Goal: Navigation & Orientation: Find specific page/section

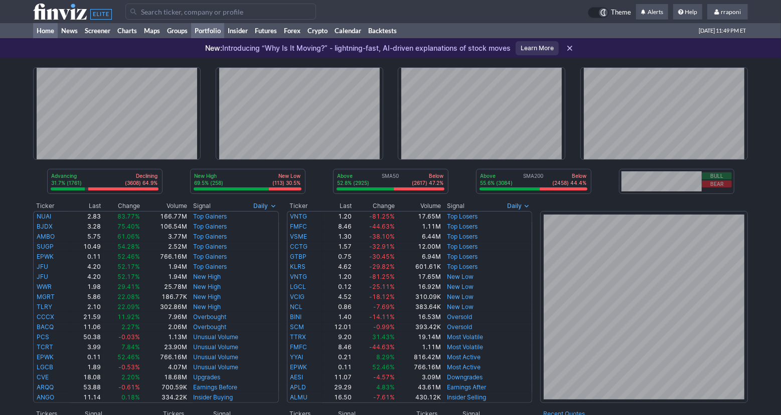
click at [197, 36] on link "Portfolio" at bounding box center [207, 30] width 33 height 15
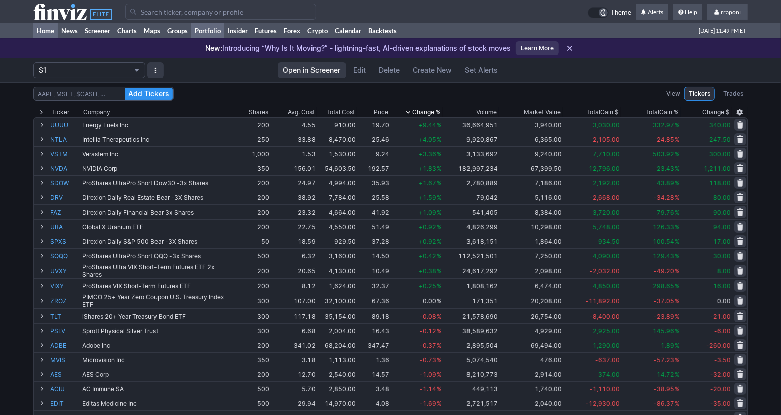
click at [37, 33] on link "Home" at bounding box center [45, 30] width 25 height 15
